Goal: Task Accomplishment & Management: Complete application form

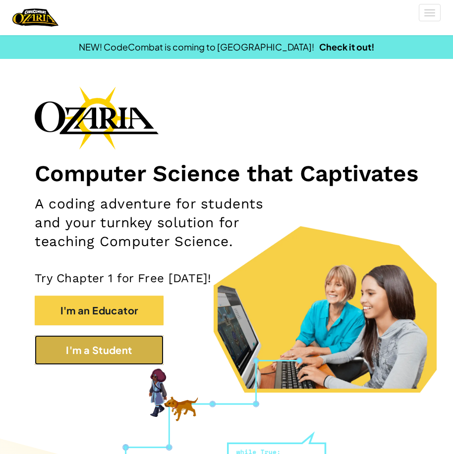
click at [129, 365] on button "I'm a Student" at bounding box center [99, 350] width 129 height 30
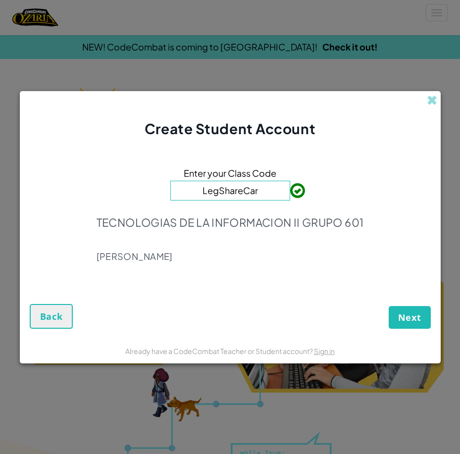
type input "LegShareCar"
click at [413, 311] on button "Next" at bounding box center [410, 317] width 42 height 23
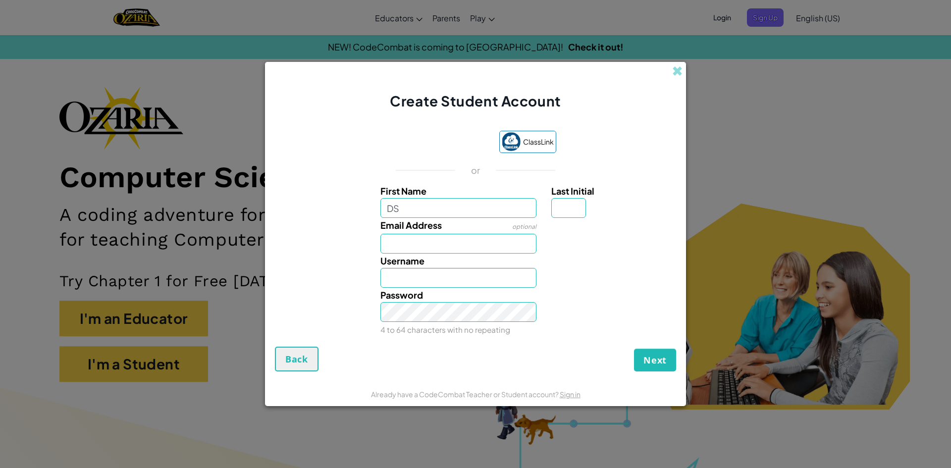
type input "D"
type input "Saidé"
click at [452, 242] on input "Email Address" at bounding box center [459, 244] width 157 height 20
click at [421, 208] on input "Saidé" at bounding box center [459, 208] width 157 height 20
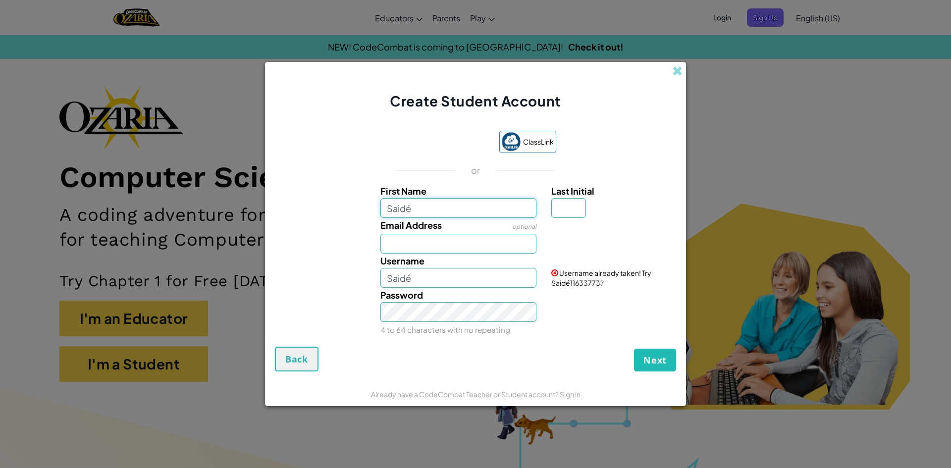
drag, startPoint x: 421, startPoint y: 208, endPoint x: 381, endPoint y: 210, distance: 40.7
click at [381, 210] on input "Saidé" at bounding box center [459, 208] width 157 height 20
click at [452, 69] on div "Create Student Account" at bounding box center [475, 86] width 421 height 49
click at [452, 67] on span at bounding box center [677, 71] width 10 height 10
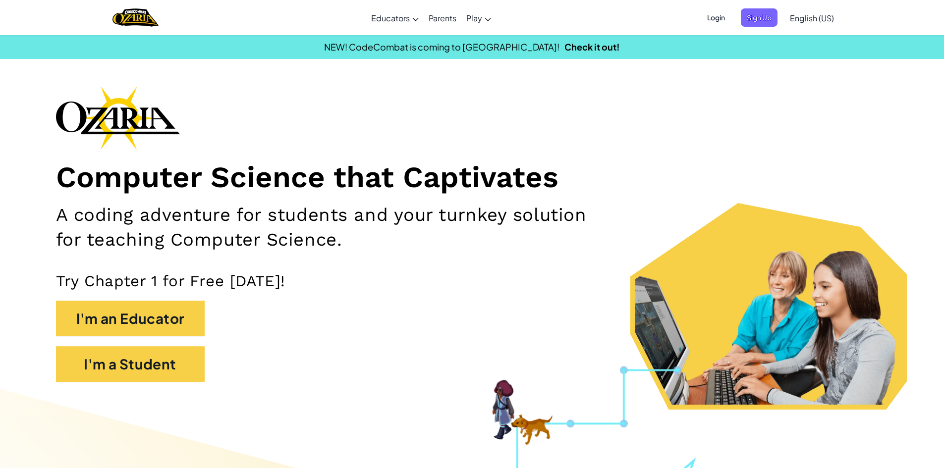
click at [452, 11] on span "Login" at bounding box center [716, 17] width 30 height 18
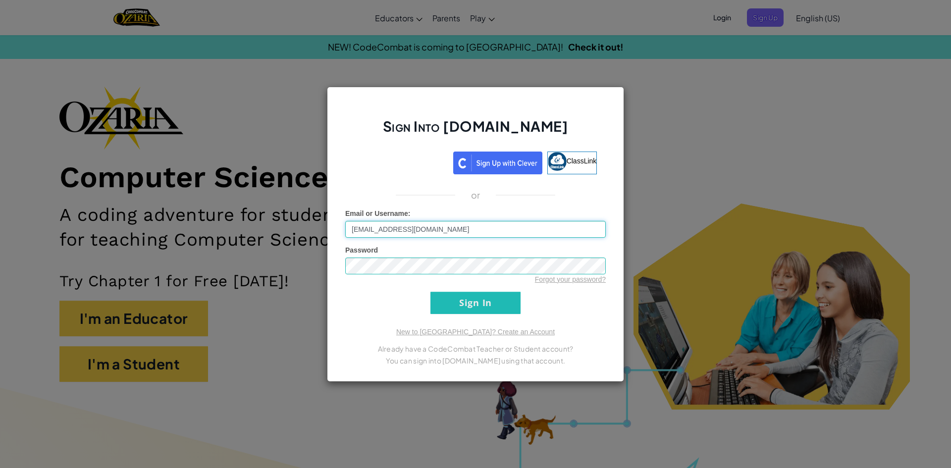
type input "[EMAIL_ADDRESS][DOMAIN_NAME]"
click at [431, 292] on input "Sign In" at bounding box center [476, 303] width 90 height 22
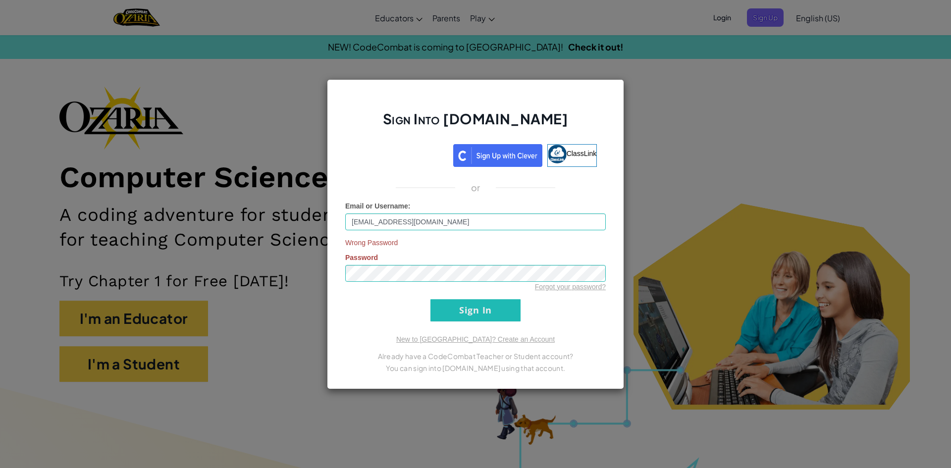
click at [436, 263] on div "Wrong Password Password Forgot your password?" at bounding box center [475, 265] width 261 height 54
drag, startPoint x: 436, startPoint y: 263, endPoint x: 352, endPoint y: 281, distance: 85.8
click at [352, 281] on div "Wrong Password Password Forgot your password?" at bounding box center [475, 265] width 261 height 54
click at [452, 314] on input "Sign In" at bounding box center [476, 310] width 90 height 22
click at [431, 299] on input "Sign In" at bounding box center [476, 310] width 90 height 22
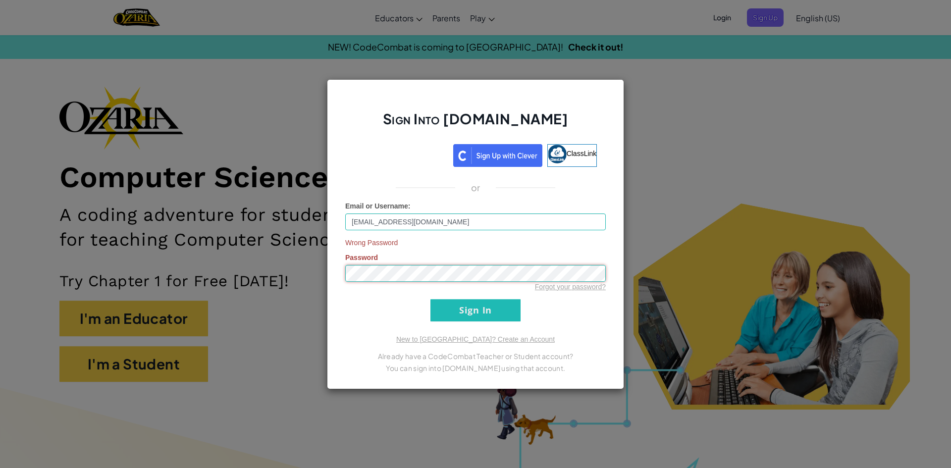
click at [431, 299] on input "Sign In" at bounding box center [476, 310] width 90 height 22
